Goal: Information Seeking & Learning: Learn about a topic

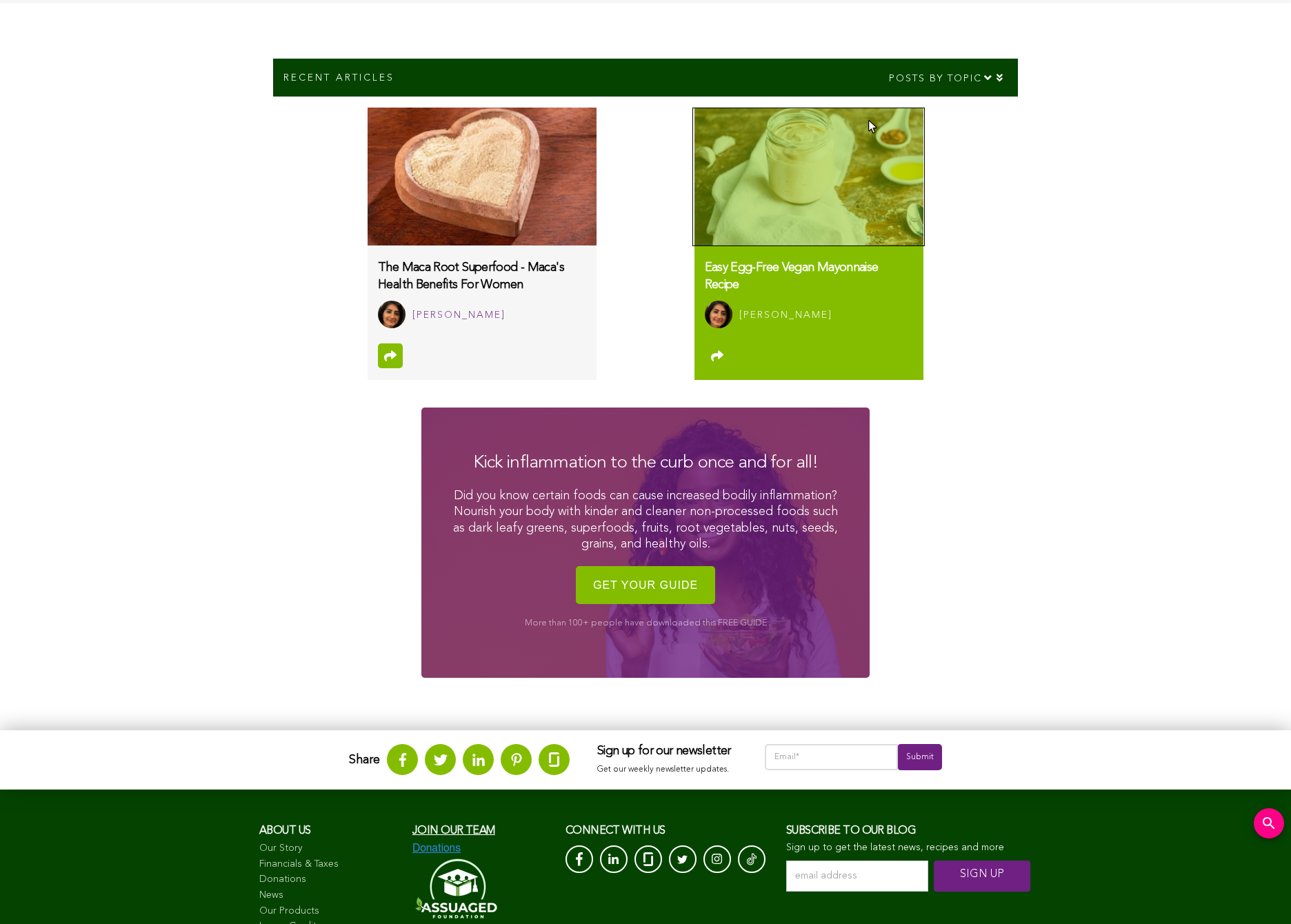
click at [869, 126] on img at bounding box center [808, 176] width 229 height 138
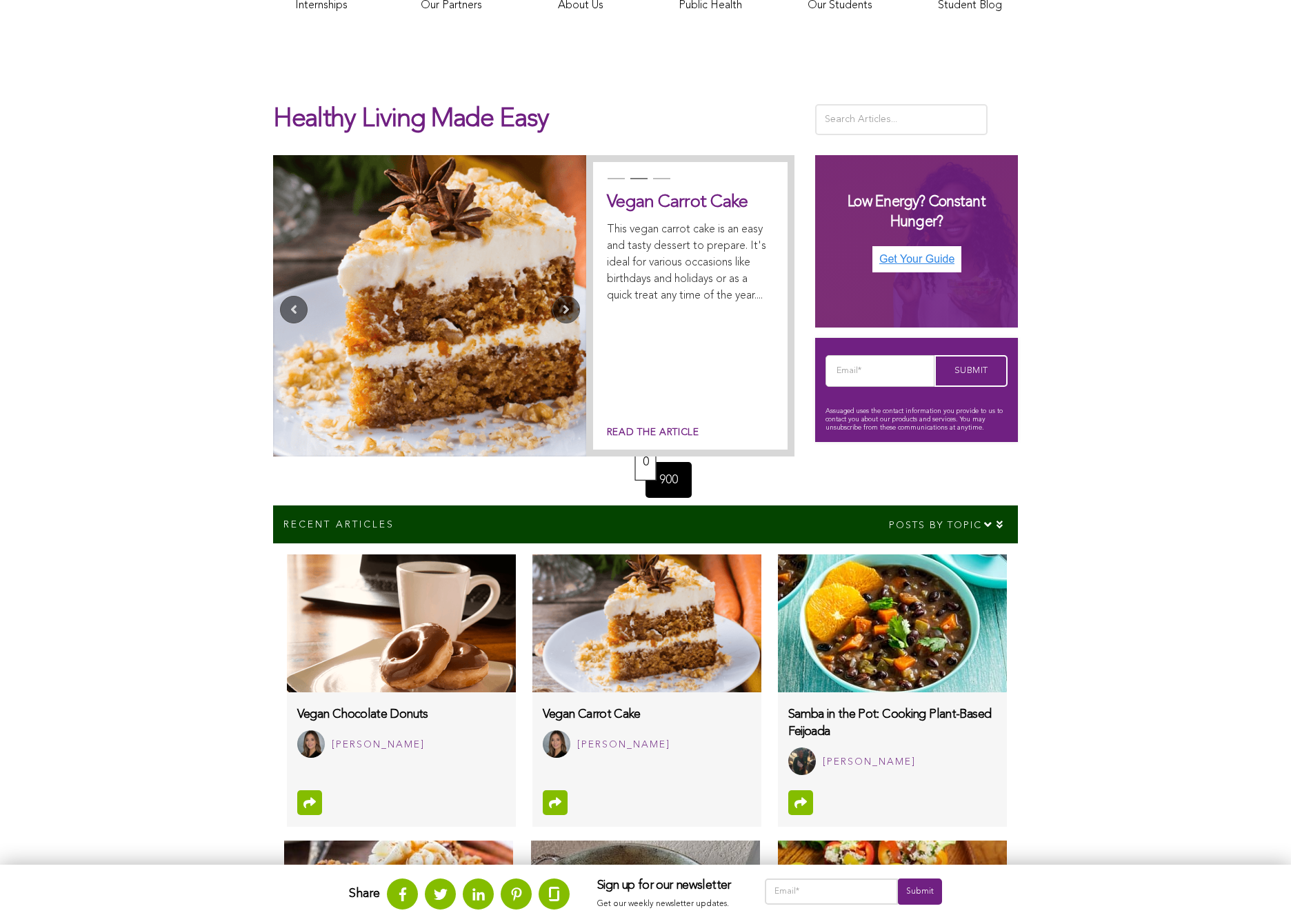
scroll to position [620, 0]
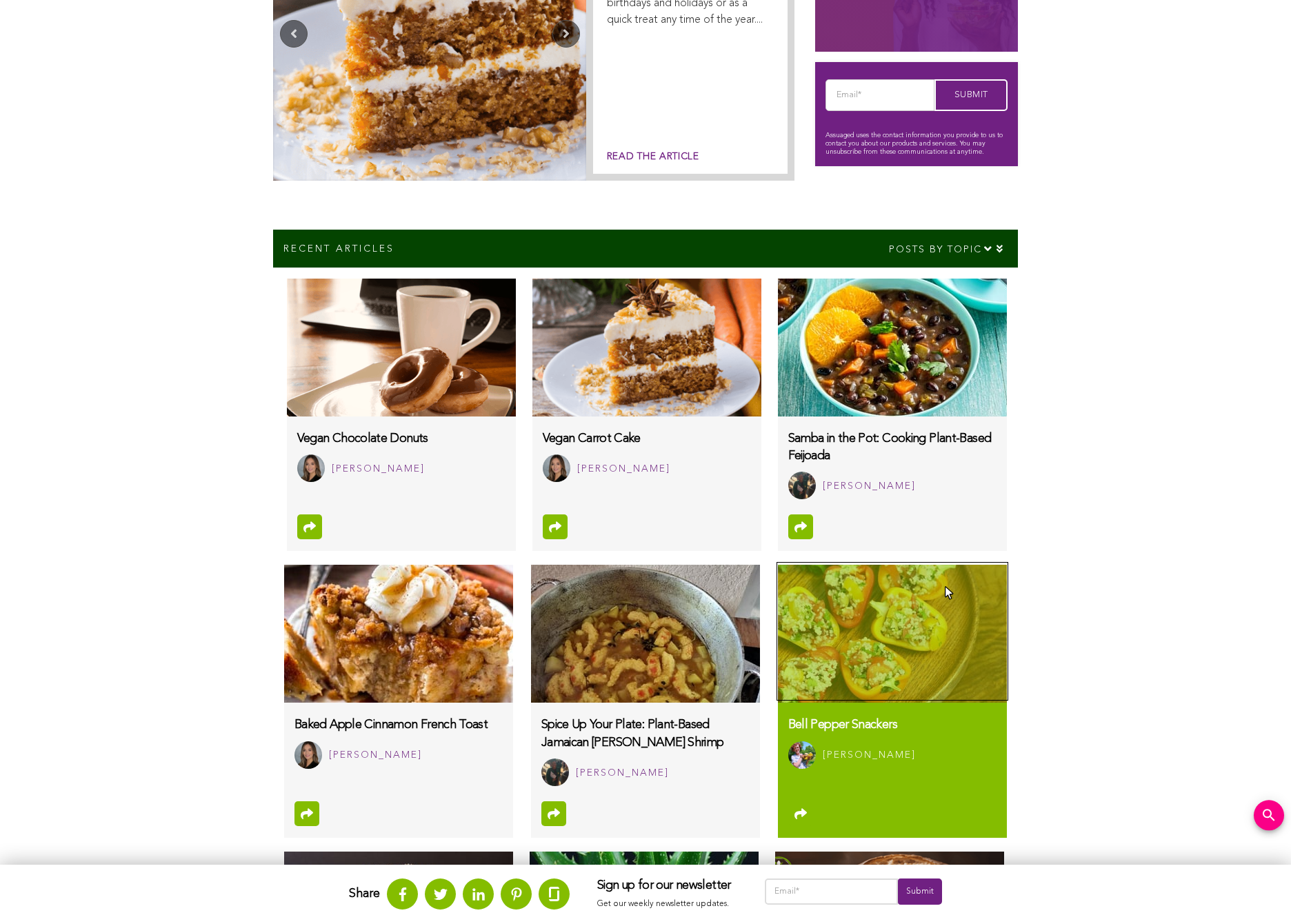
click at [946, 592] on img at bounding box center [892, 633] width 229 height 138
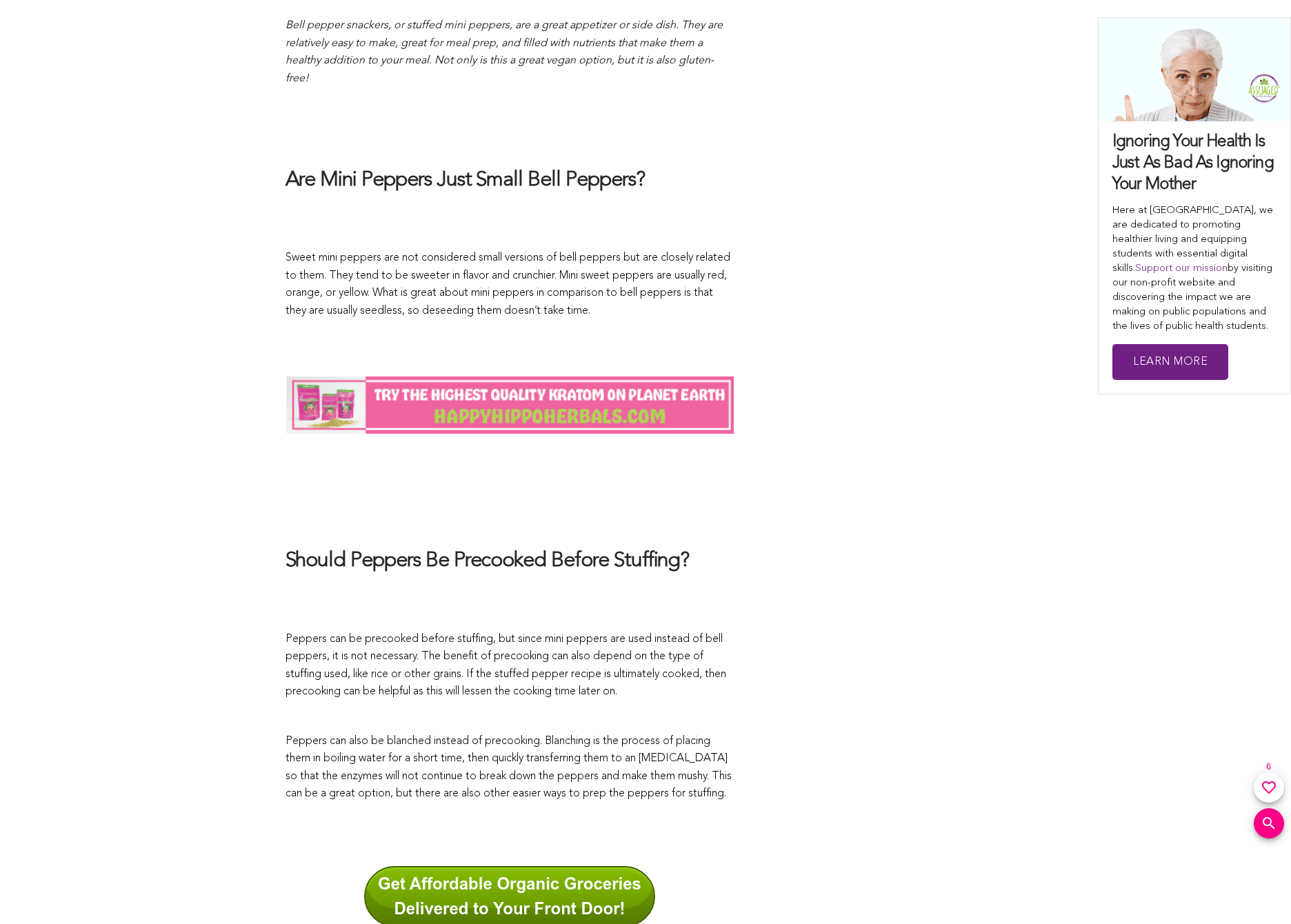
scroll to position [1172, 0]
